Goal: Task Accomplishment & Management: Use online tool/utility

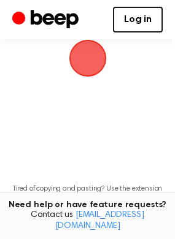
scroll to position [61, 0]
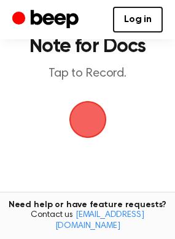
click at [93, 118] on span "button" at bounding box center [87, 119] width 37 height 37
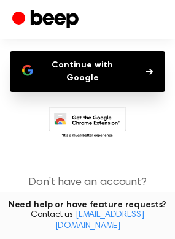
scroll to position [123, 0]
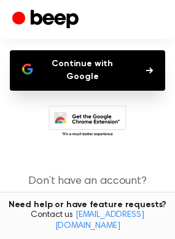
click at [109, 68] on button "Continue with Google" at bounding box center [87, 70] width 155 height 40
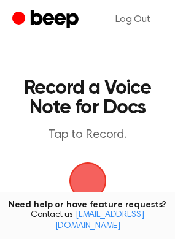
click at [102, 179] on span "button" at bounding box center [86, 180] width 45 height 45
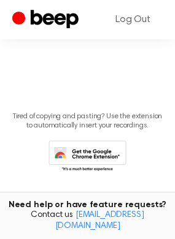
scroll to position [203, 0]
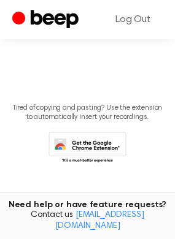
click at [97, 143] on icon at bounding box center [87, 149] width 78 height 34
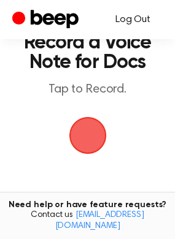
scroll to position [20, 0]
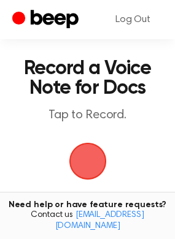
click at [92, 159] on span "button" at bounding box center [87, 161] width 37 height 37
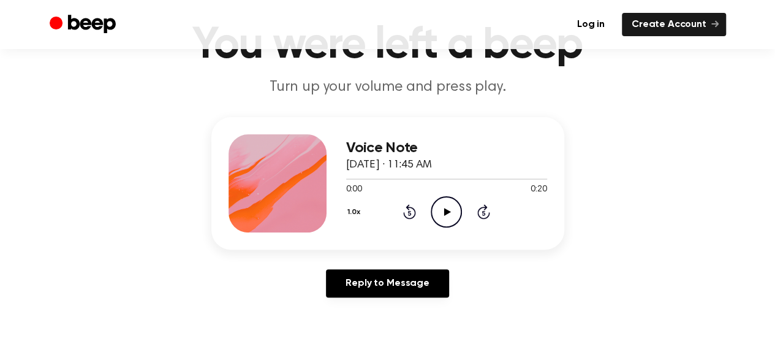
scroll to position [123, 0]
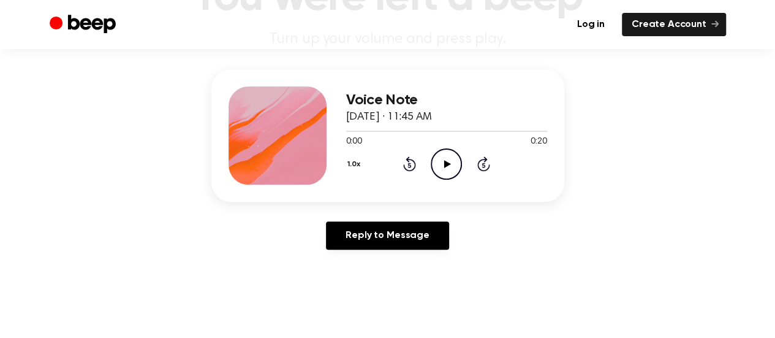
click at [436, 159] on icon "Play Audio" at bounding box center [446, 163] width 31 height 31
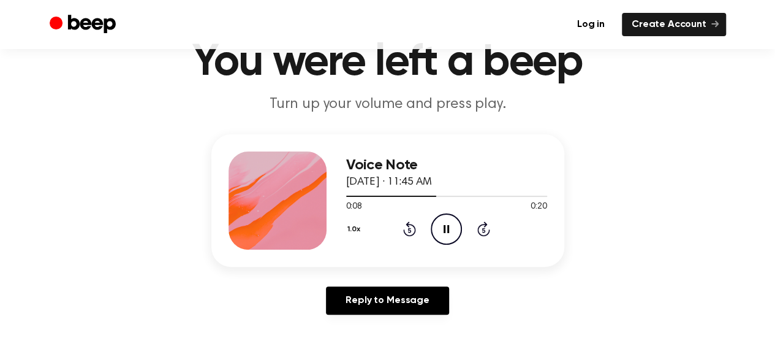
scroll to position [0, 0]
